Goal: Go to known website: Access a specific website the user already knows

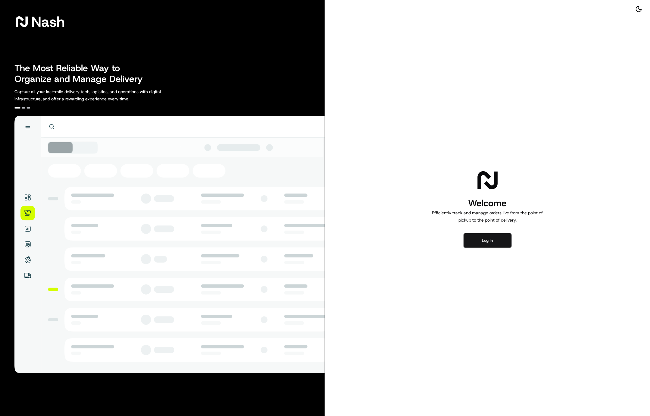
drag, startPoint x: 503, startPoint y: 239, endPoint x: 500, endPoint y: 240, distance: 3.5
click at [500, 240] on button "Log in" at bounding box center [487, 240] width 48 height 14
